Goal: Transaction & Acquisition: Purchase product/service

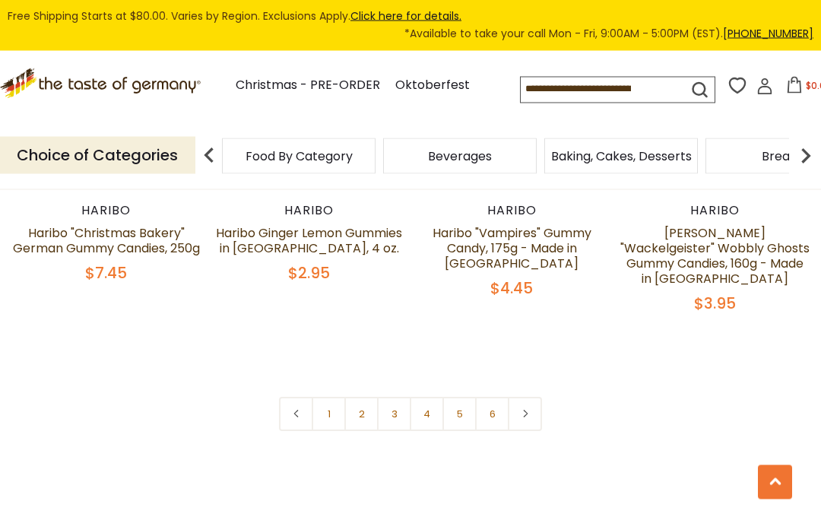
scroll to position [3173, 0]
click at [372, 397] on link "2" at bounding box center [362, 414] width 34 height 34
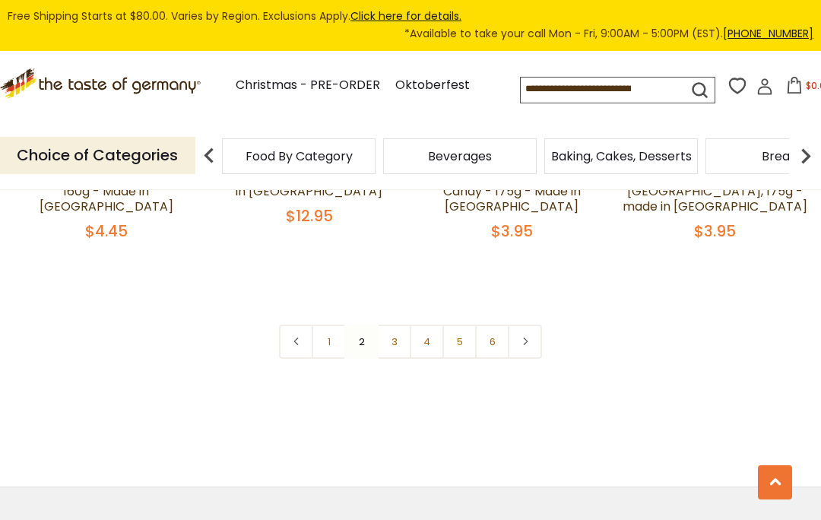
scroll to position [3264, 0]
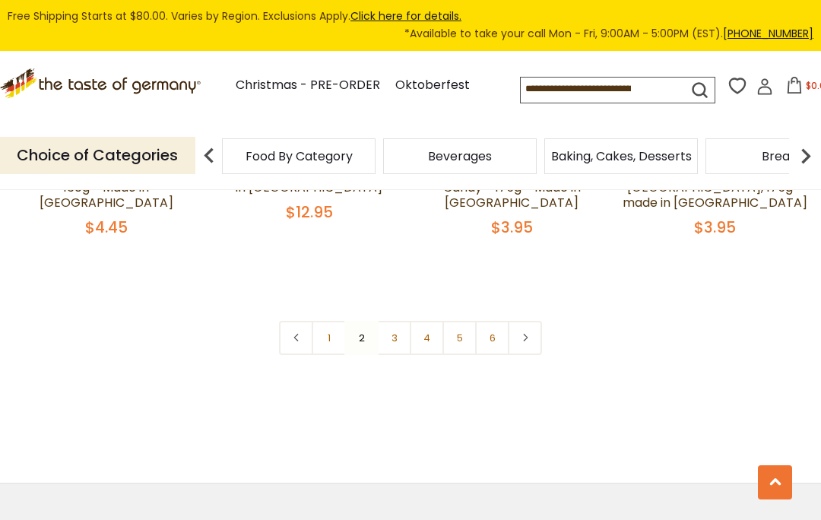
click at [397, 321] on link "3" at bounding box center [394, 338] width 34 height 34
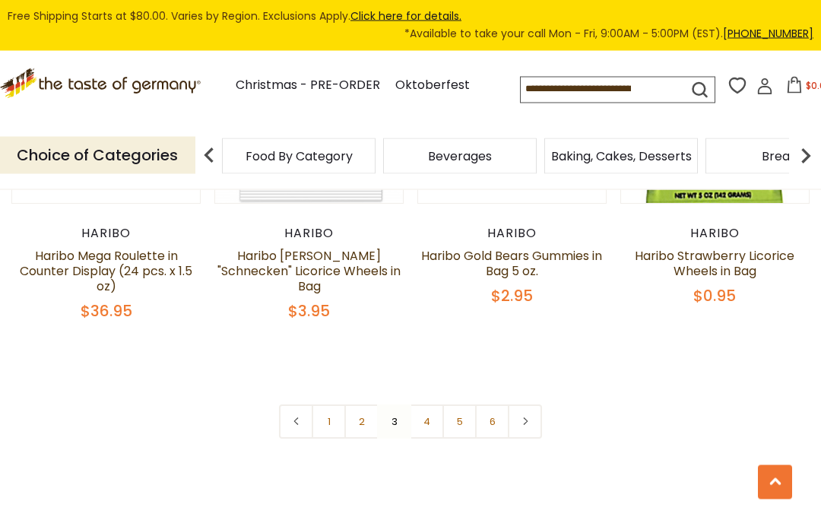
scroll to position [3312, 0]
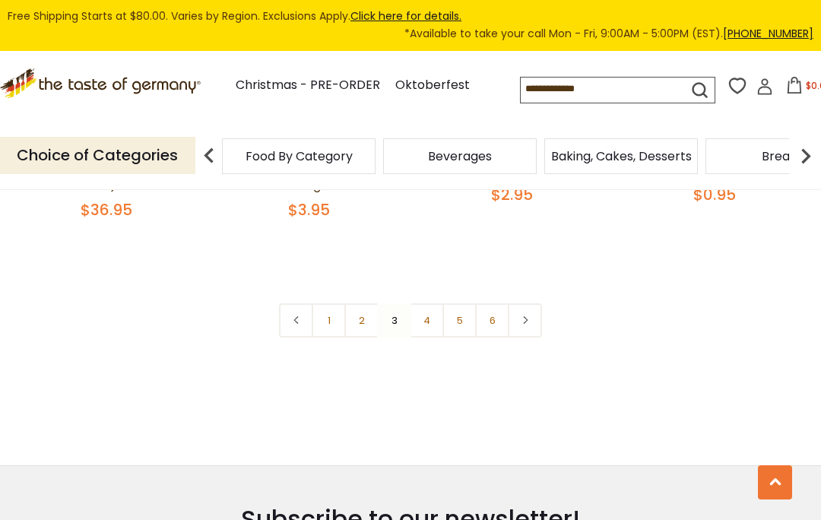
click at [429, 303] on link "4" at bounding box center [427, 320] width 34 height 34
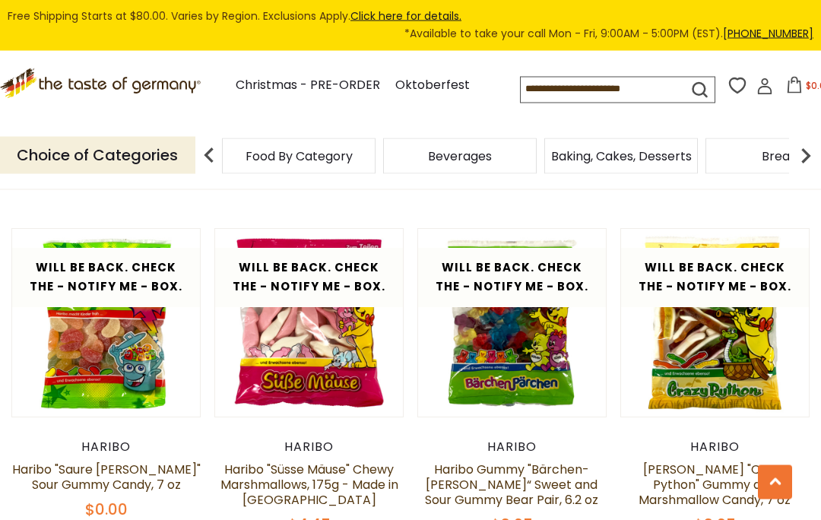
scroll to position [1880, 0]
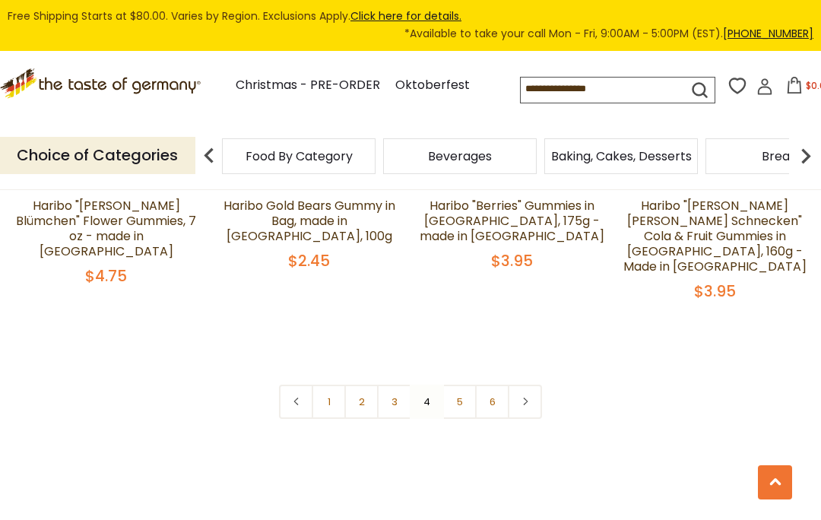
click at [462, 385] on link "5" at bounding box center [460, 402] width 34 height 34
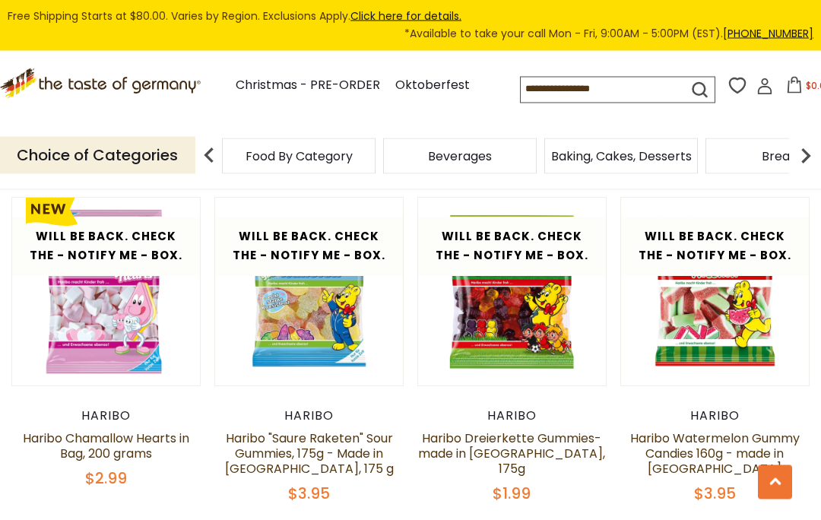
scroll to position [1896, 0]
click at [54, 92] on icon ".st0{fill:#EDD300;} .st1{fill:#D33E21;}" at bounding box center [100, 83] width 201 height 30
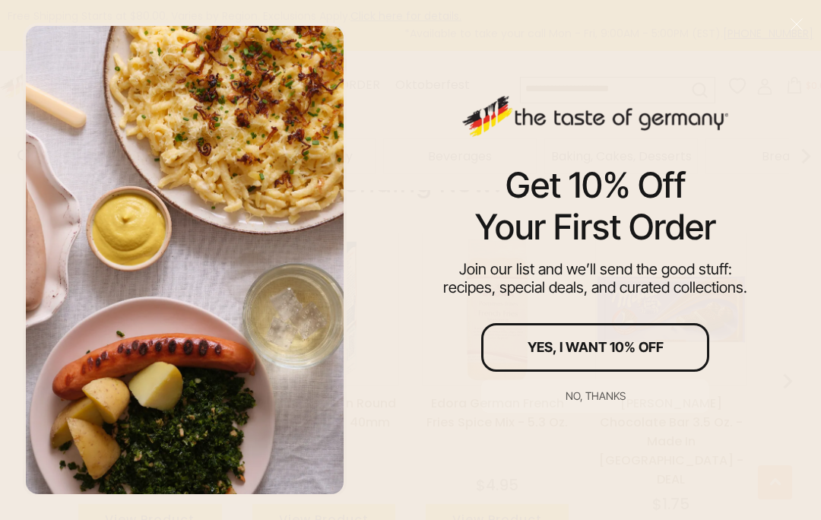
scroll to position [1236, 0]
click at [616, 402] on div "No, thanks" at bounding box center [596, 396] width 60 height 11
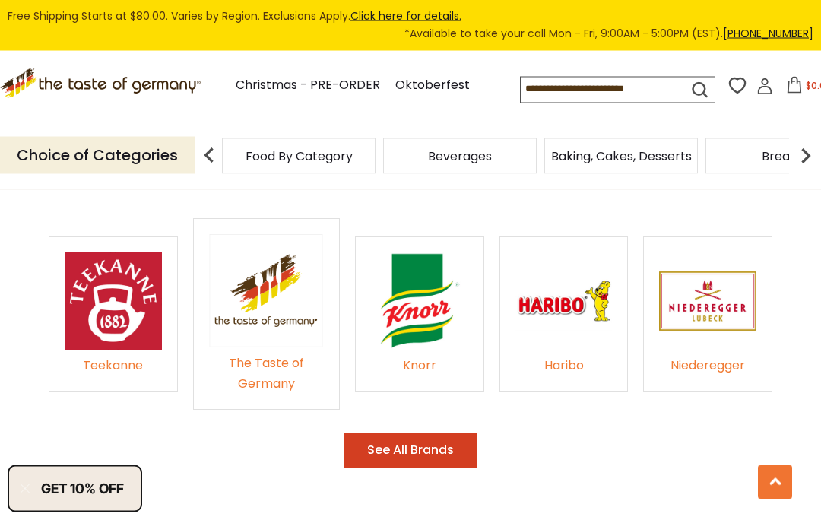
scroll to position [2426, 0]
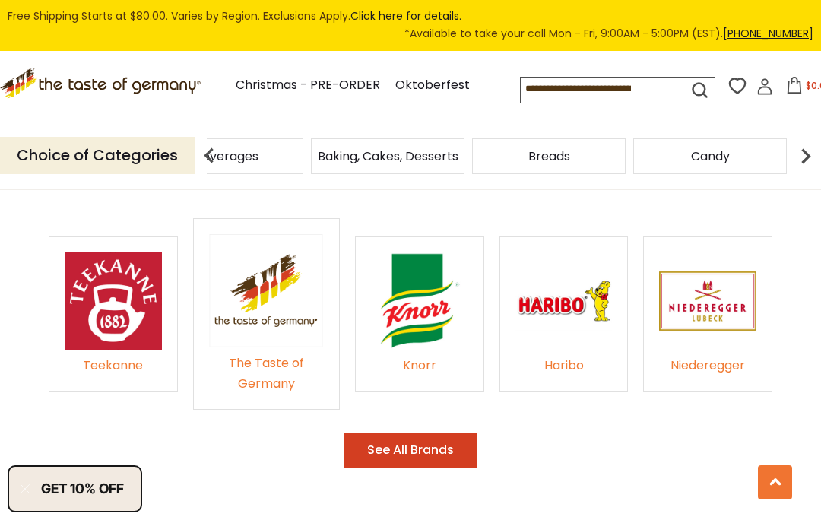
click at [142, 148] on div "Beverages" at bounding box center [66, 156] width 154 height 36
click at [208, 154] on img at bounding box center [209, 156] width 30 height 30
click at [209, 155] on img at bounding box center [209, 156] width 30 height 30
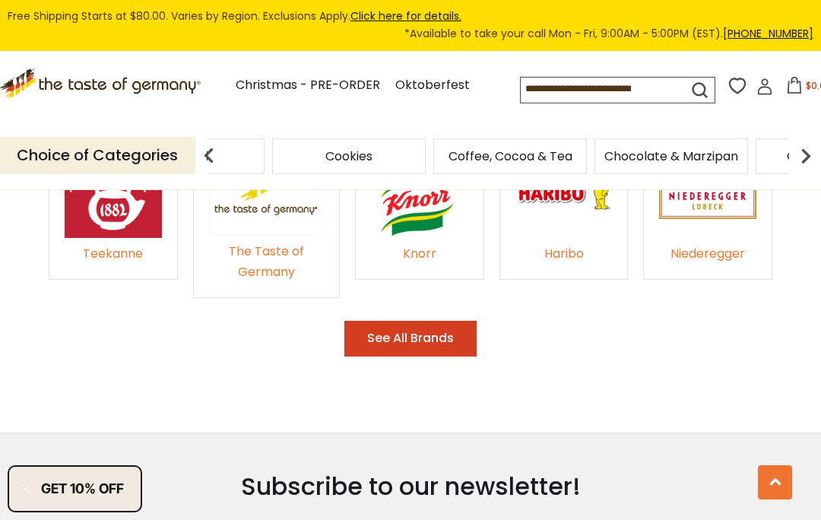
scroll to position [2532, 0]
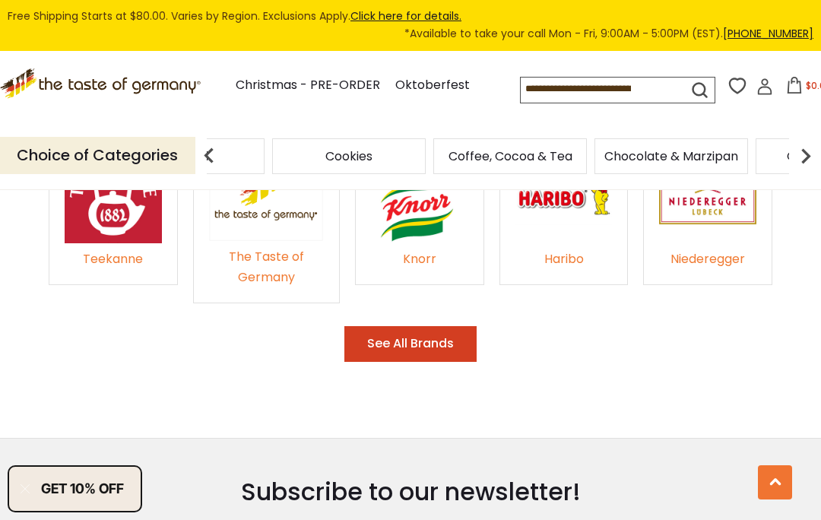
click at [445, 326] on button "See All Brands" at bounding box center [411, 344] width 132 height 36
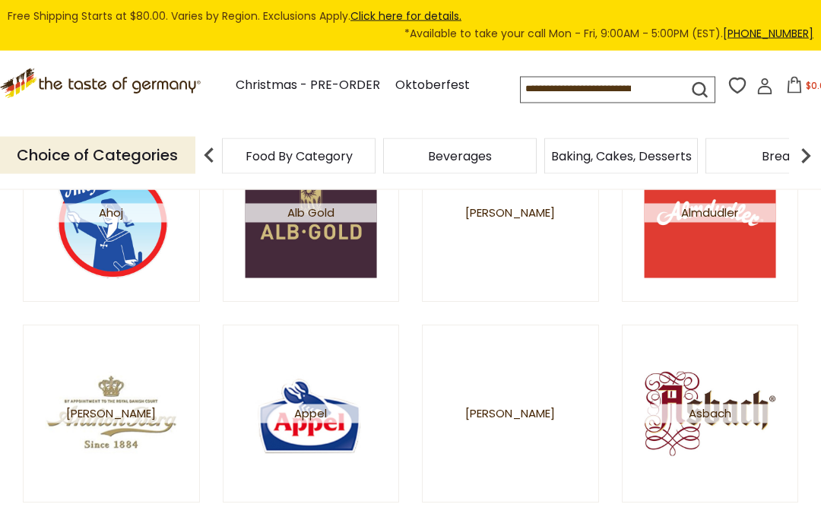
scroll to position [480, 0]
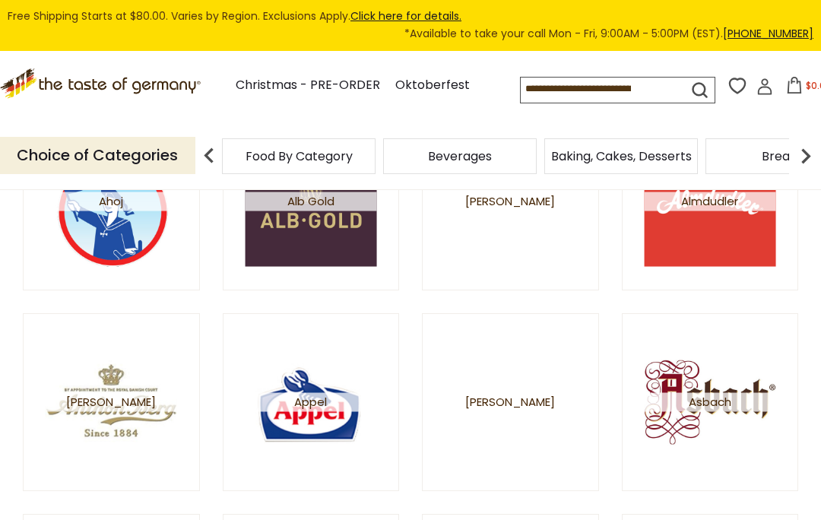
click at [608, 84] on input at bounding box center [593, 88] width 145 height 21
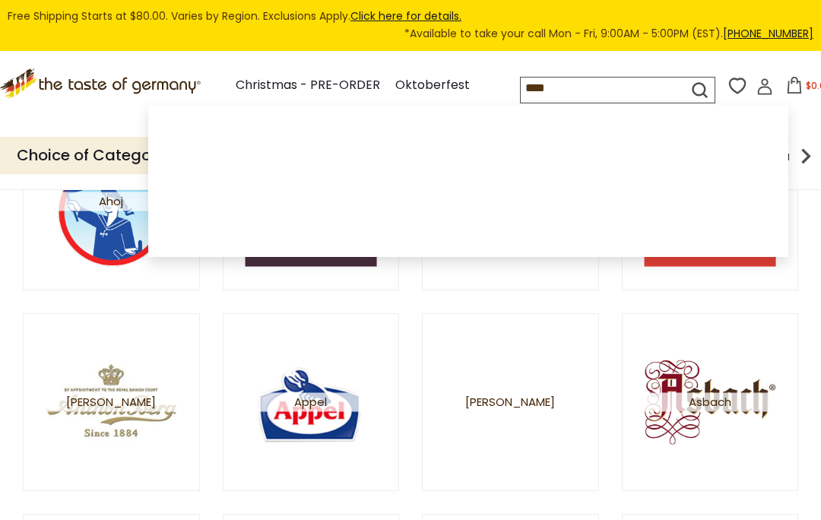
type input "*****"
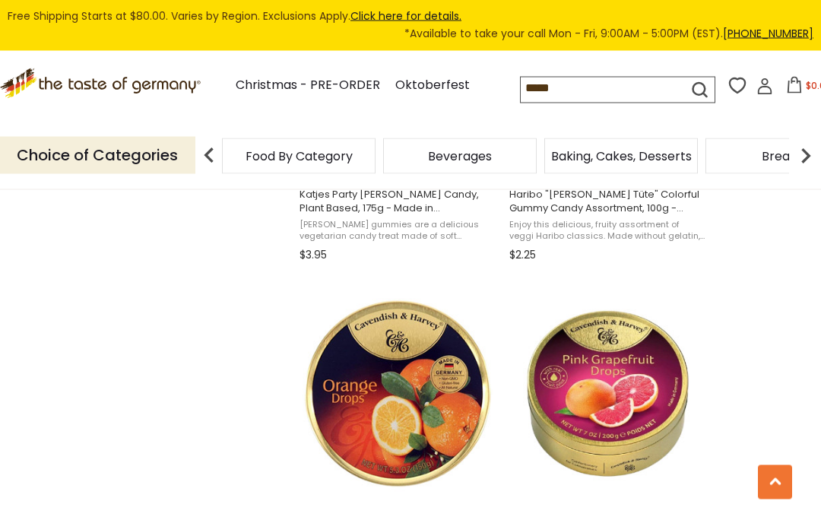
scroll to position [2184, 0]
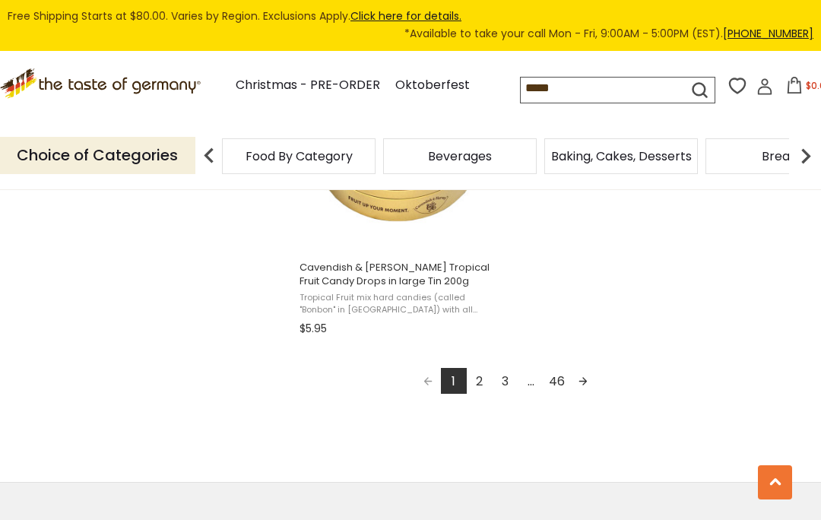
click at [485, 379] on link "2" at bounding box center [480, 381] width 26 height 26
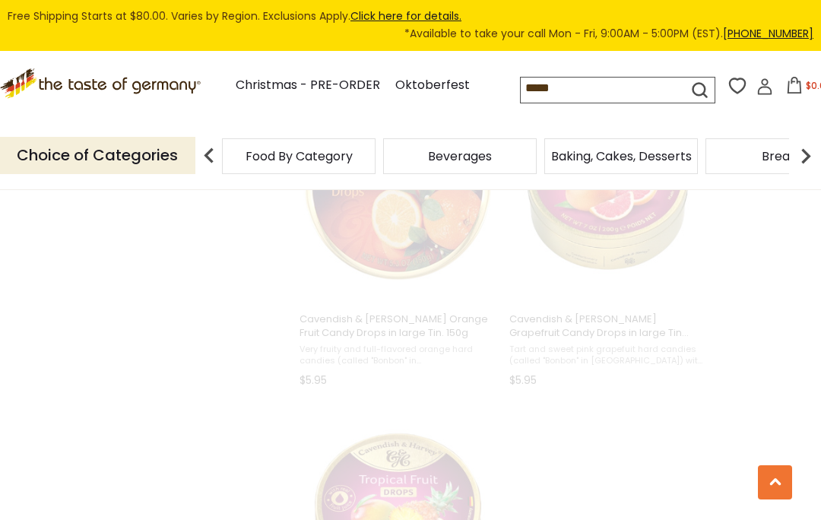
scroll to position [110, 0]
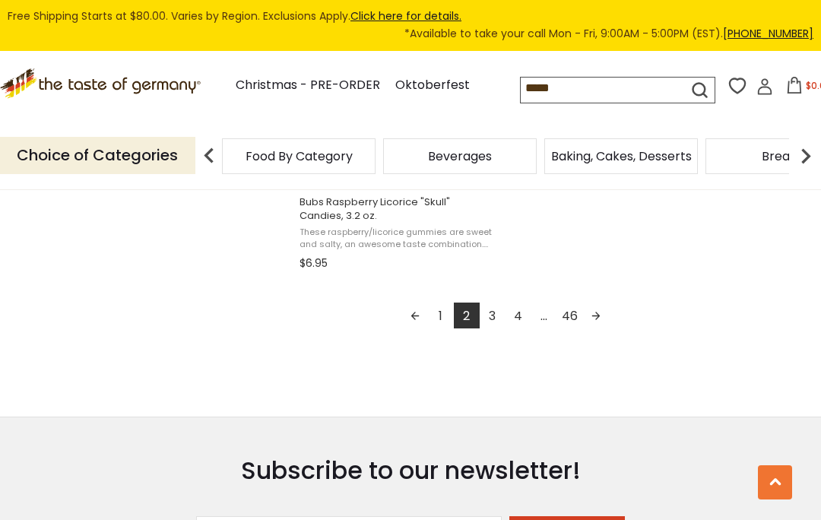
click at [497, 311] on link "3" at bounding box center [493, 316] width 26 height 26
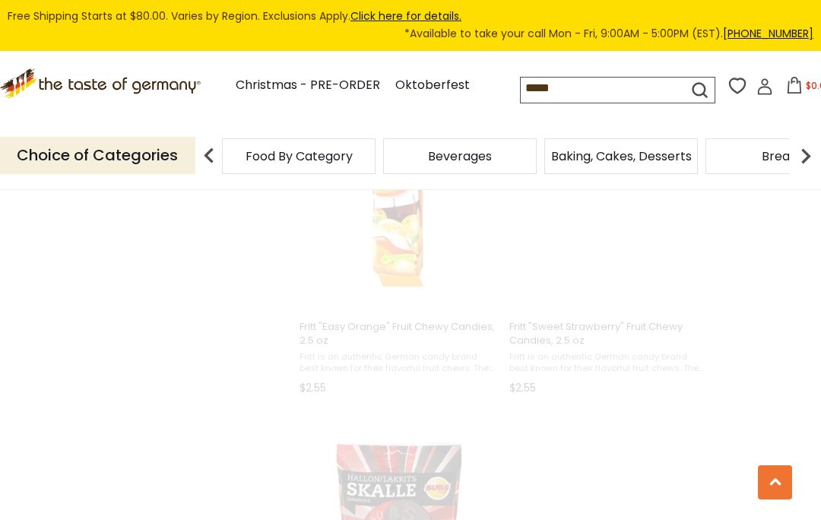
scroll to position [164, 0]
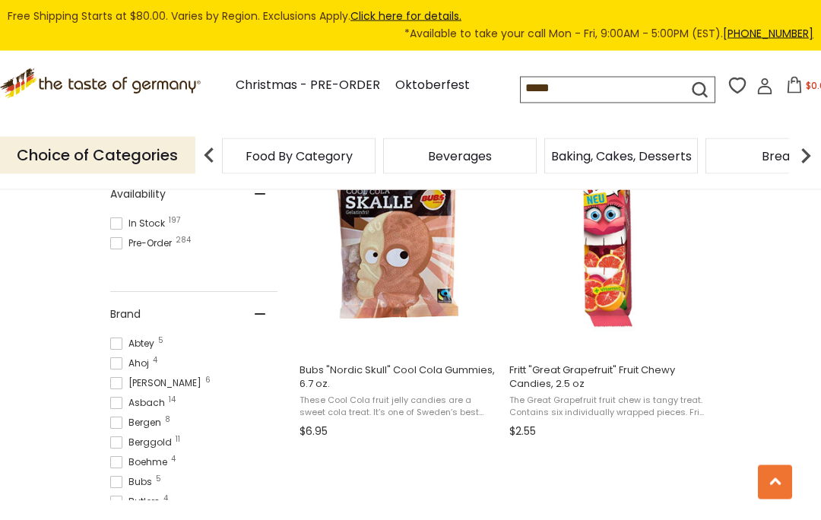
scroll to position [679, 0]
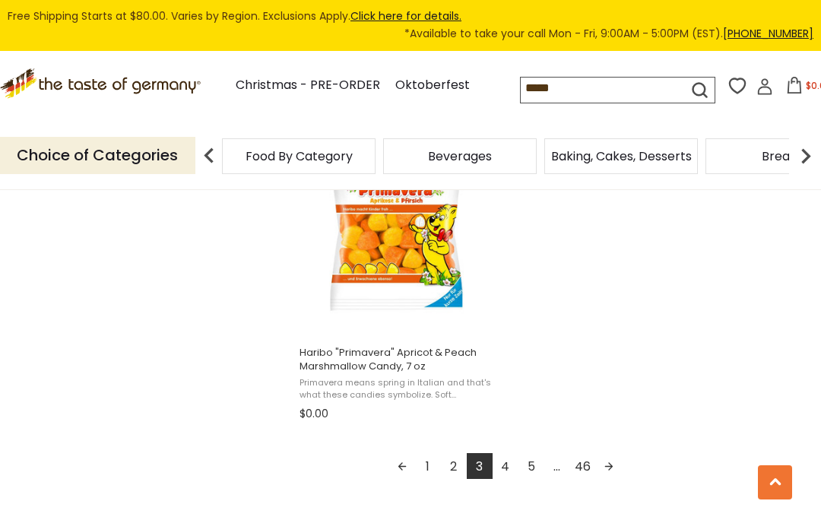
click at [506, 462] on link "4" at bounding box center [506, 466] width 26 height 26
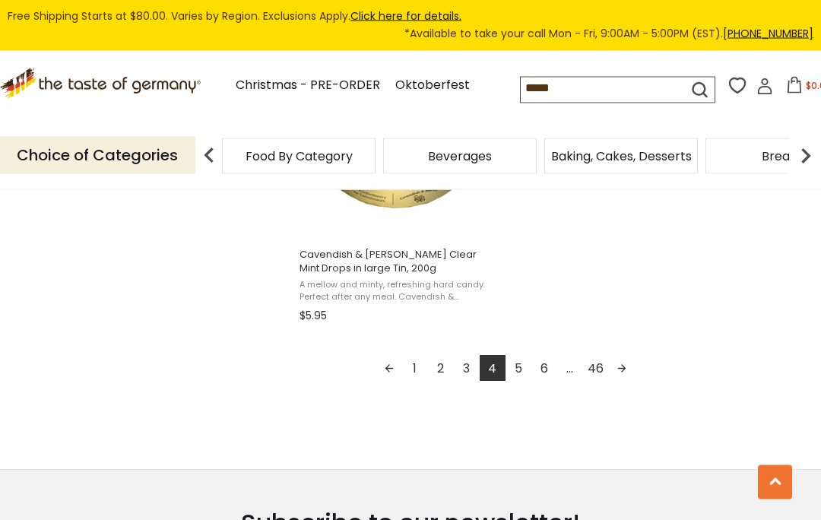
click at [517, 363] on link "5" at bounding box center [519, 369] width 26 height 26
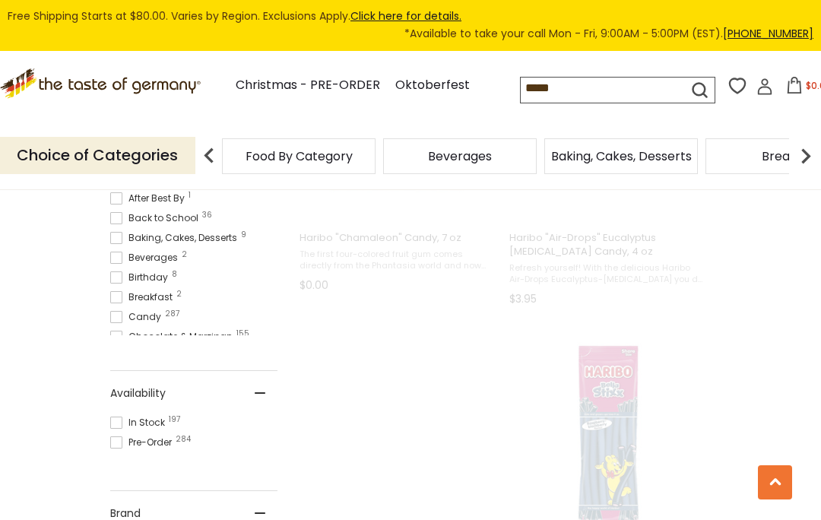
scroll to position [2, 0]
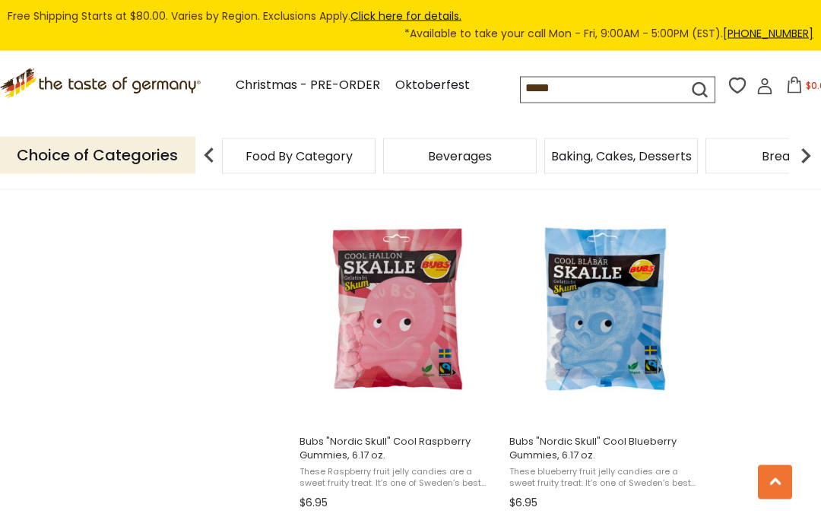
scroll to position [2254, 0]
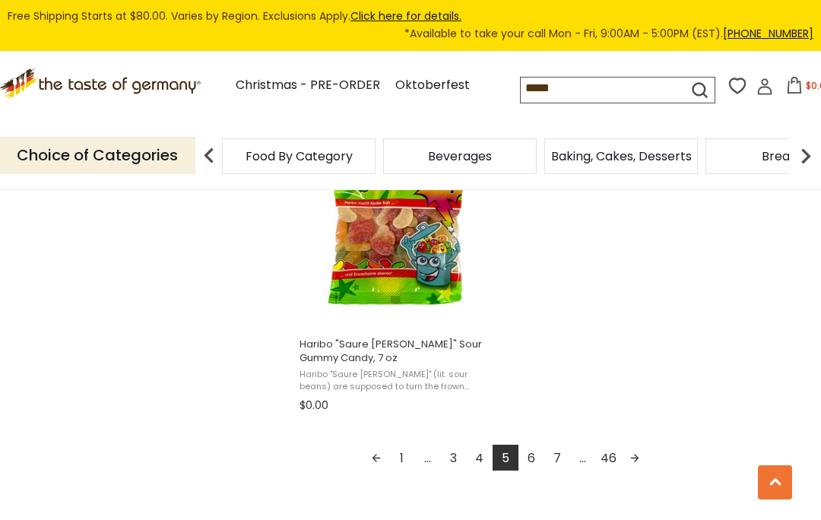
click at [532, 459] on link "6" at bounding box center [532, 458] width 26 height 26
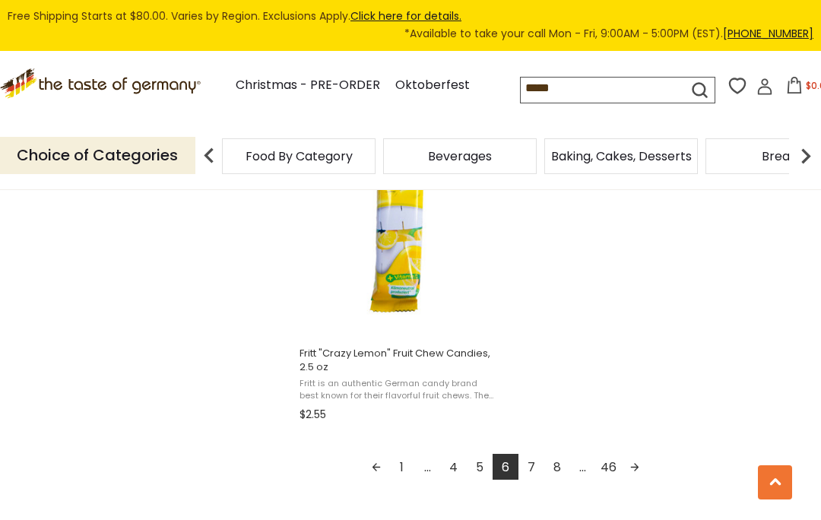
scroll to position [2713, 0]
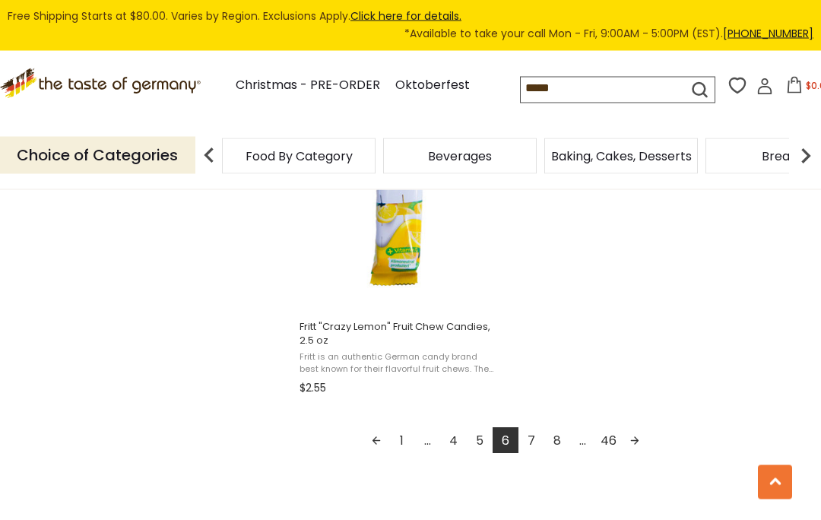
click at [532, 446] on link "7" at bounding box center [532, 441] width 26 height 26
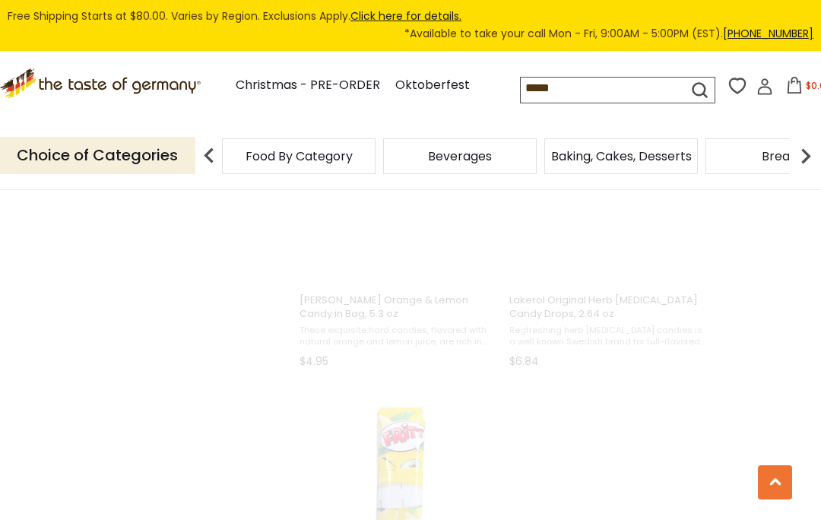
scroll to position [253, 0]
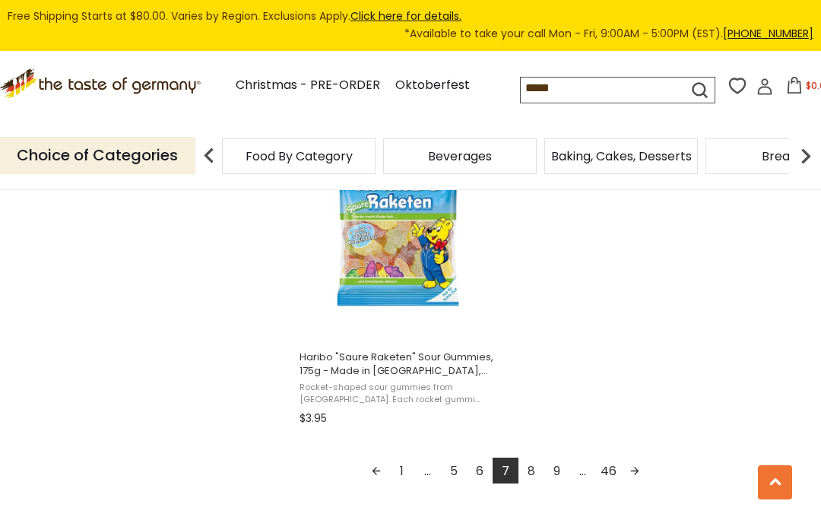
scroll to position [2667, 0]
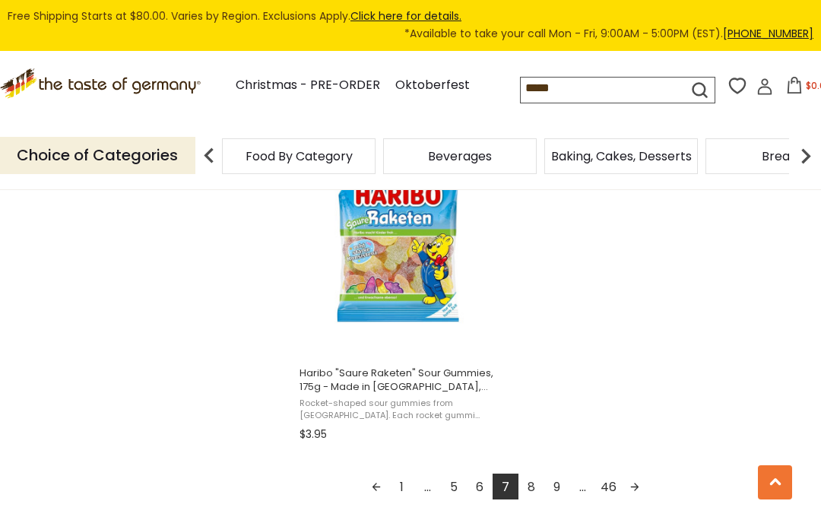
click at [531, 487] on link "8" at bounding box center [532, 487] width 26 height 26
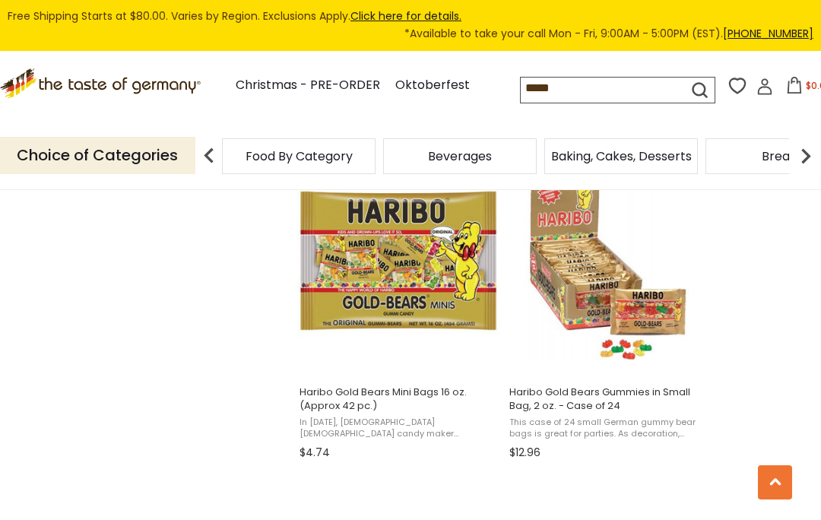
scroll to position [2016, 0]
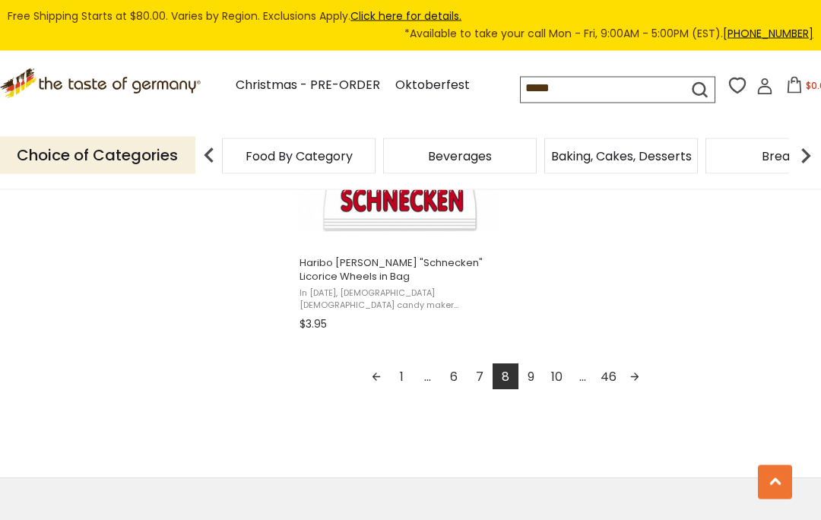
click at [532, 375] on link "9" at bounding box center [532, 377] width 26 height 26
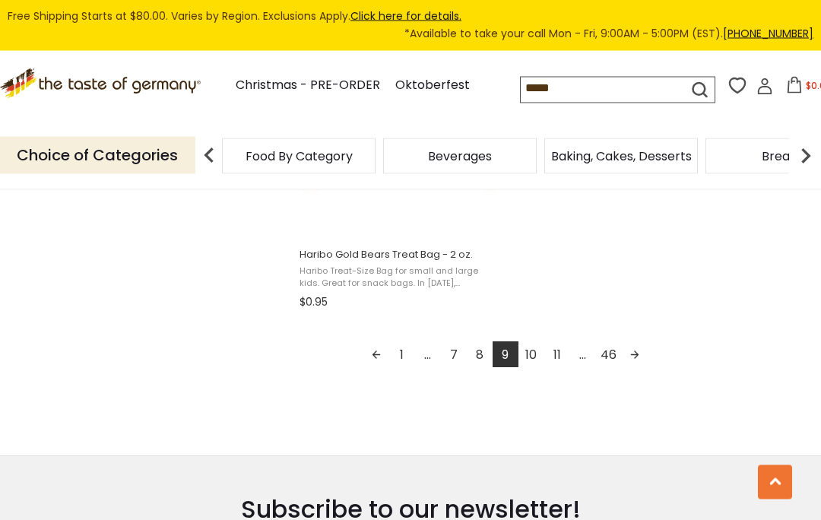
click at [532, 357] on link "10" at bounding box center [532, 355] width 26 height 26
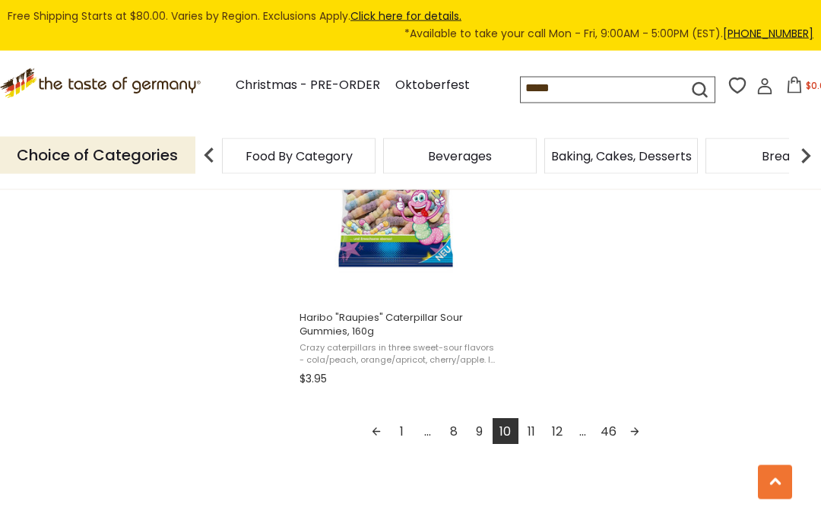
click at [530, 435] on link "11" at bounding box center [532, 432] width 26 height 26
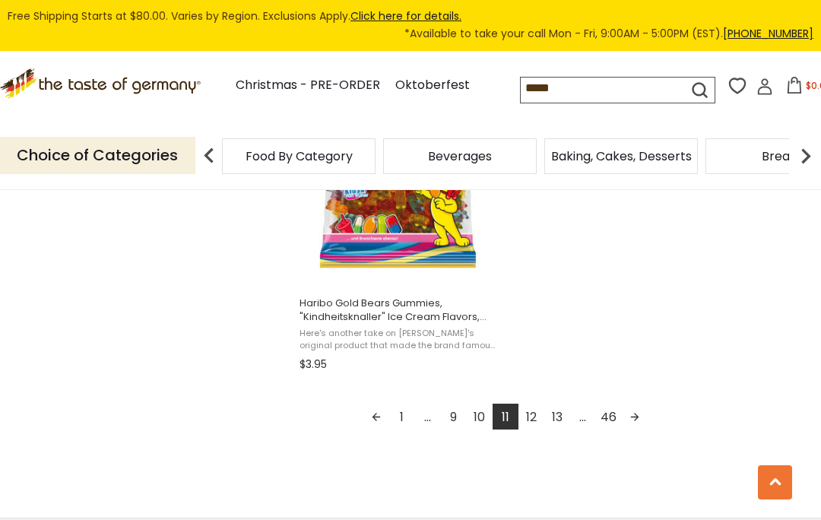
scroll to position [2780, 0]
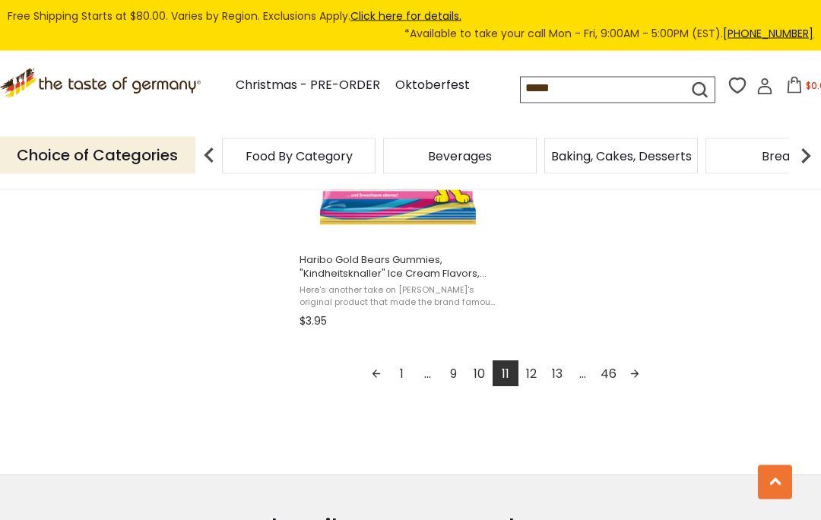
click at [532, 373] on link "12" at bounding box center [532, 374] width 26 height 26
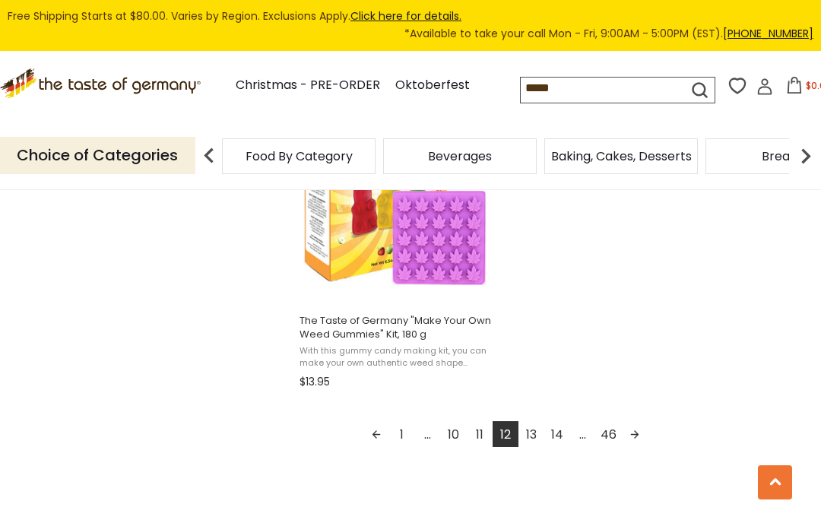
scroll to position [2739, 0]
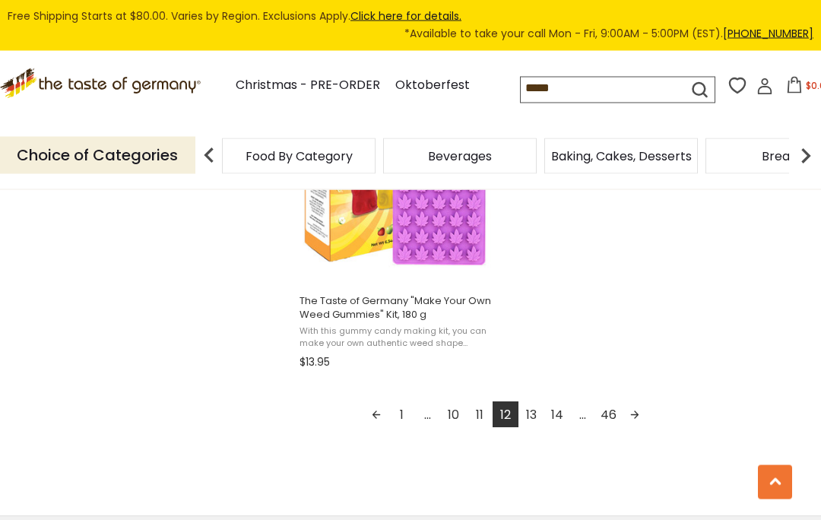
click at [529, 415] on link "13" at bounding box center [532, 415] width 26 height 26
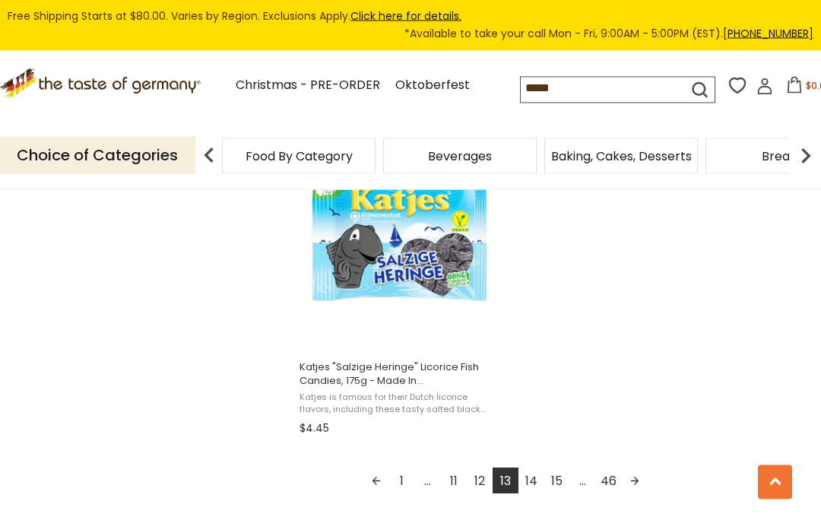
scroll to position [2702, 0]
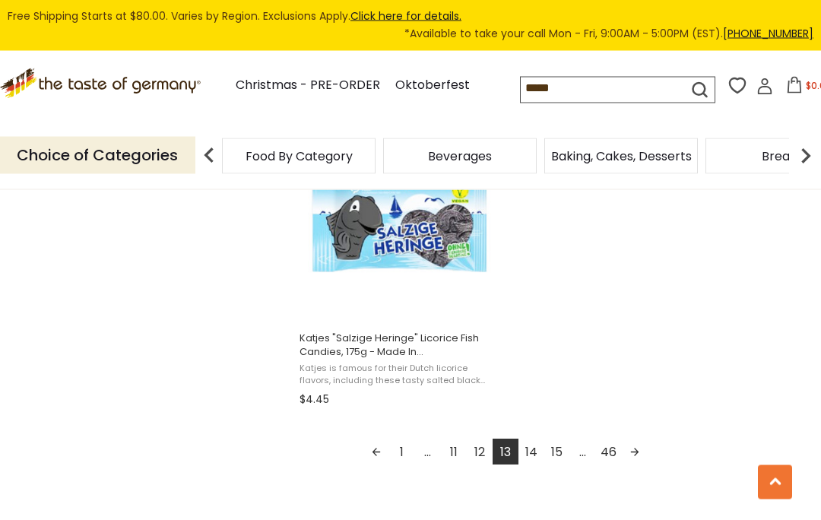
click at [532, 453] on link "14" at bounding box center [532, 453] width 26 height 26
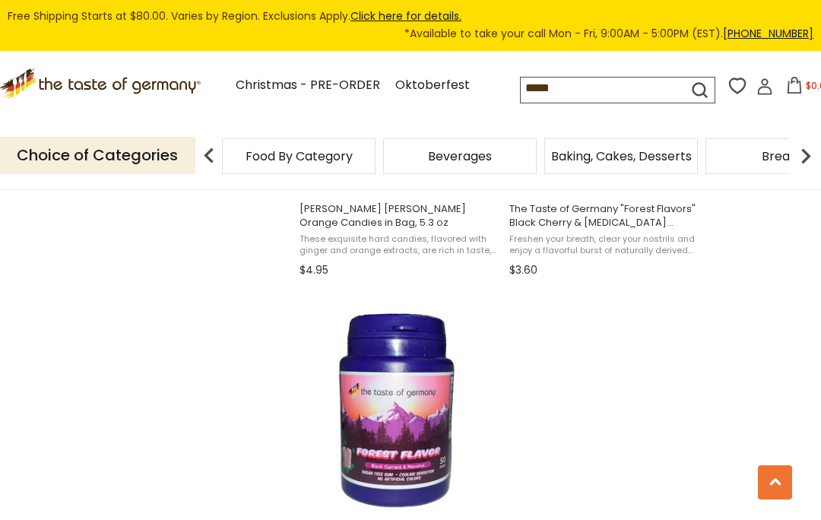
scroll to position [2516, 0]
